Goal: Task Accomplishment & Management: Use online tool/utility

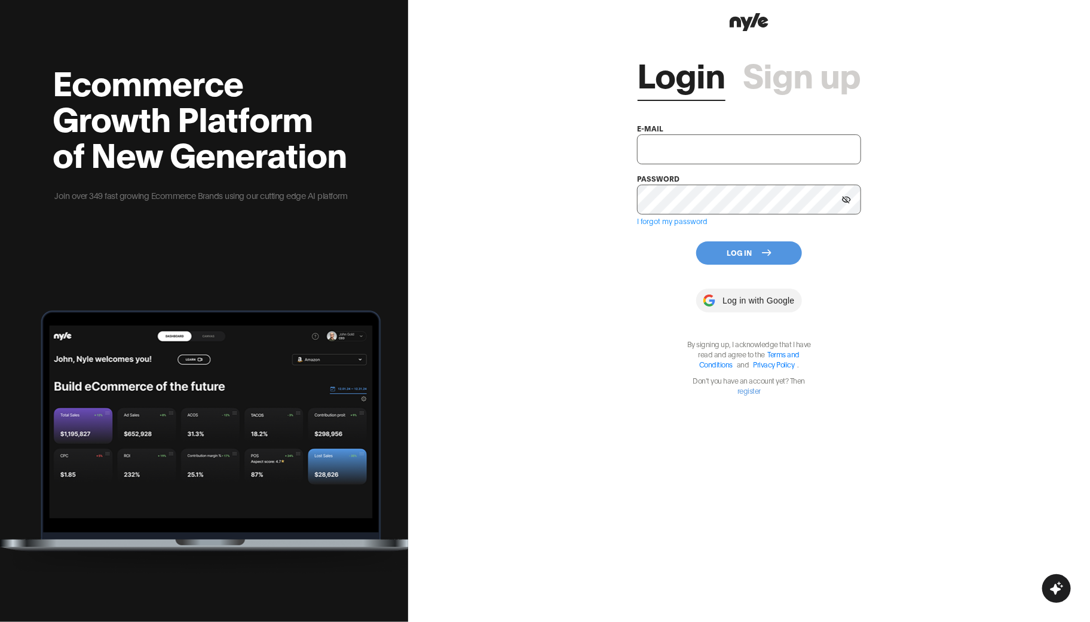
click at [697, 146] on input "text" at bounding box center [749, 149] width 224 height 30
type input "[EMAIL_ADDRESS][PERSON_NAME]"
click at [762, 251] on icon at bounding box center [767, 253] width 10 height 10
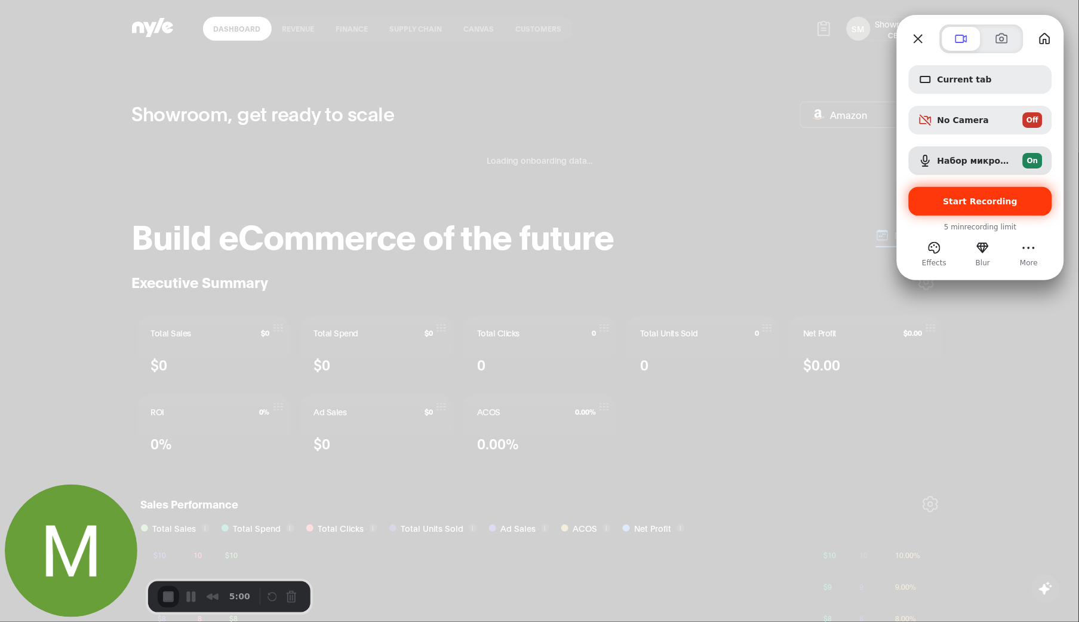
click at [944, 200] on span "Start Recording" at bounding box center [981, 202] width 124 height 10
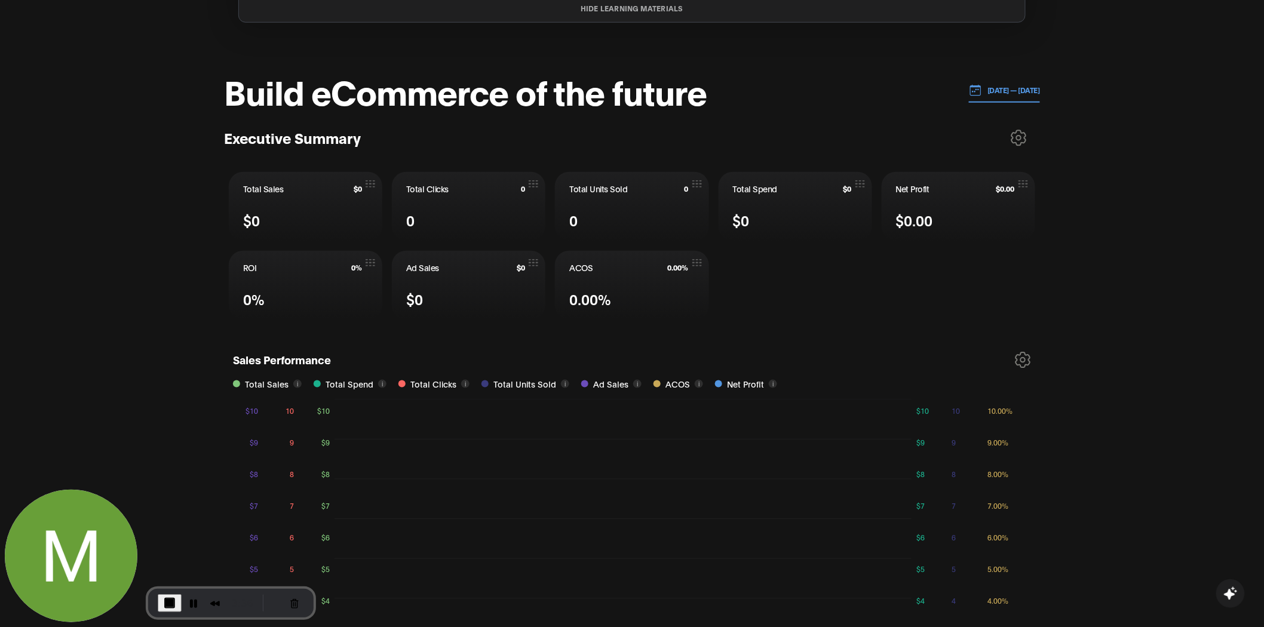
scroll to position [398, 0]
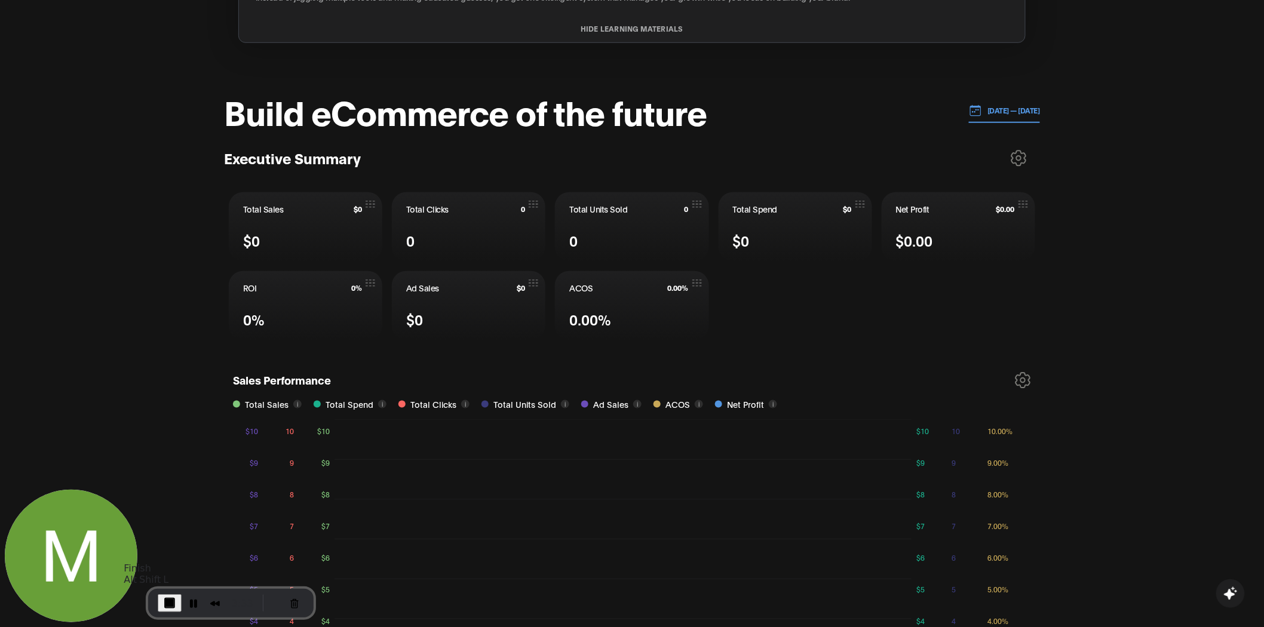
click at [169, 599] on span "End Recording" at bounding box center [169, 603] width 14 height 14
